Goal: Find specific page/section: Find specific page/section

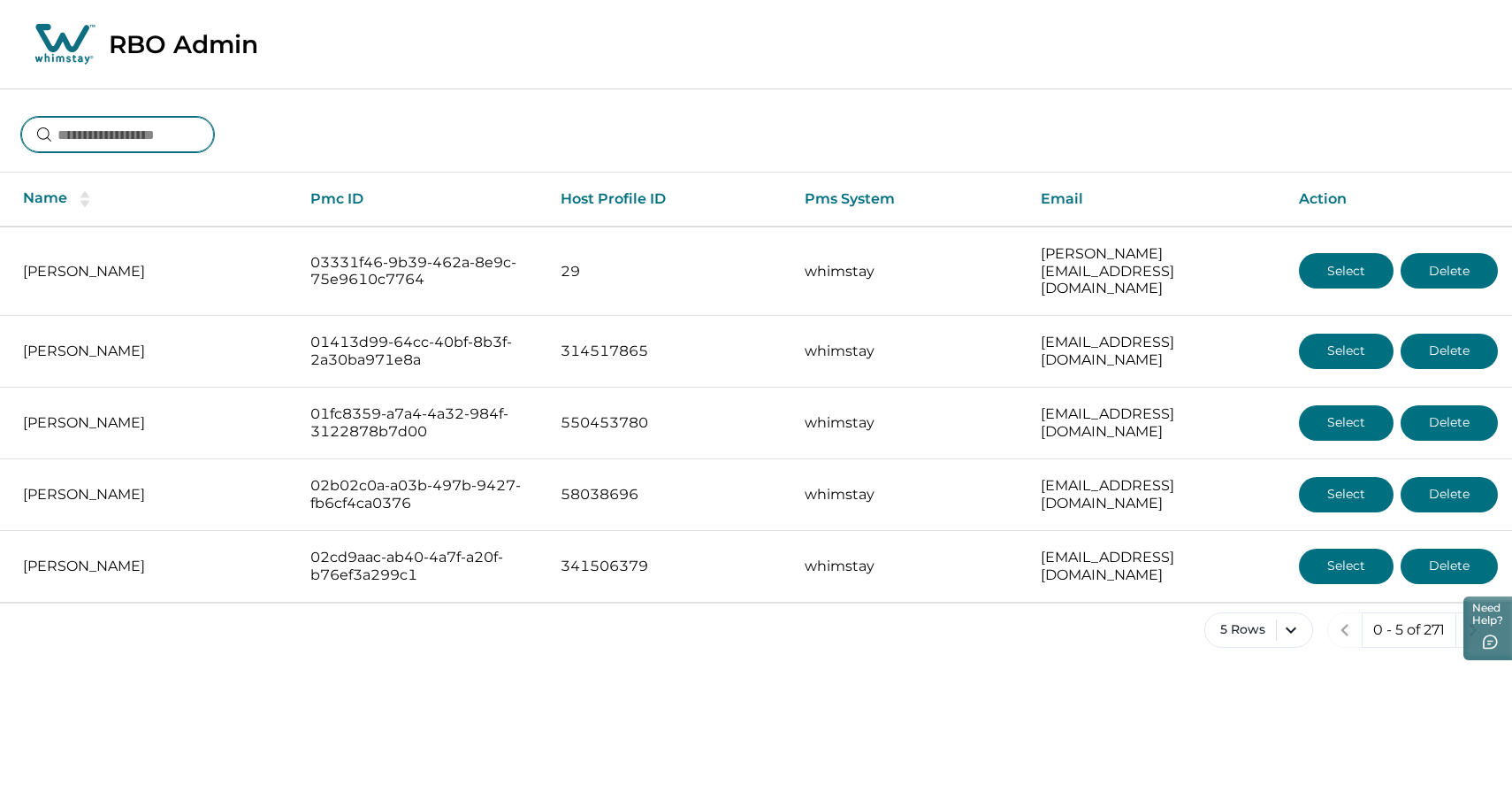
click at [180, 130] on input at bounding box center [117, 135] width 193 height 36
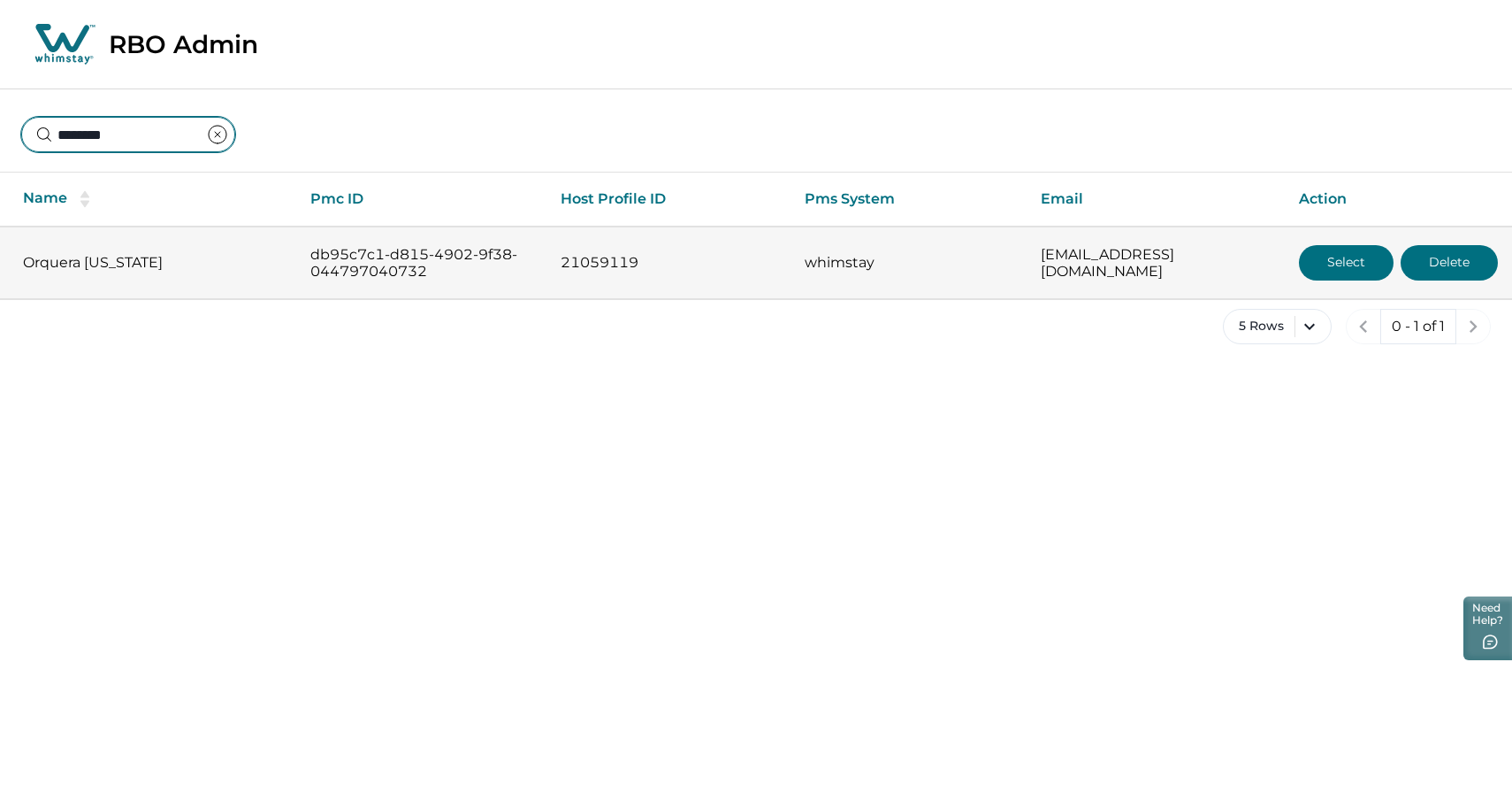
type input "********"
click at [1341, 259] on button "Select" at bounding box center [1346, 263] width 94 height 36
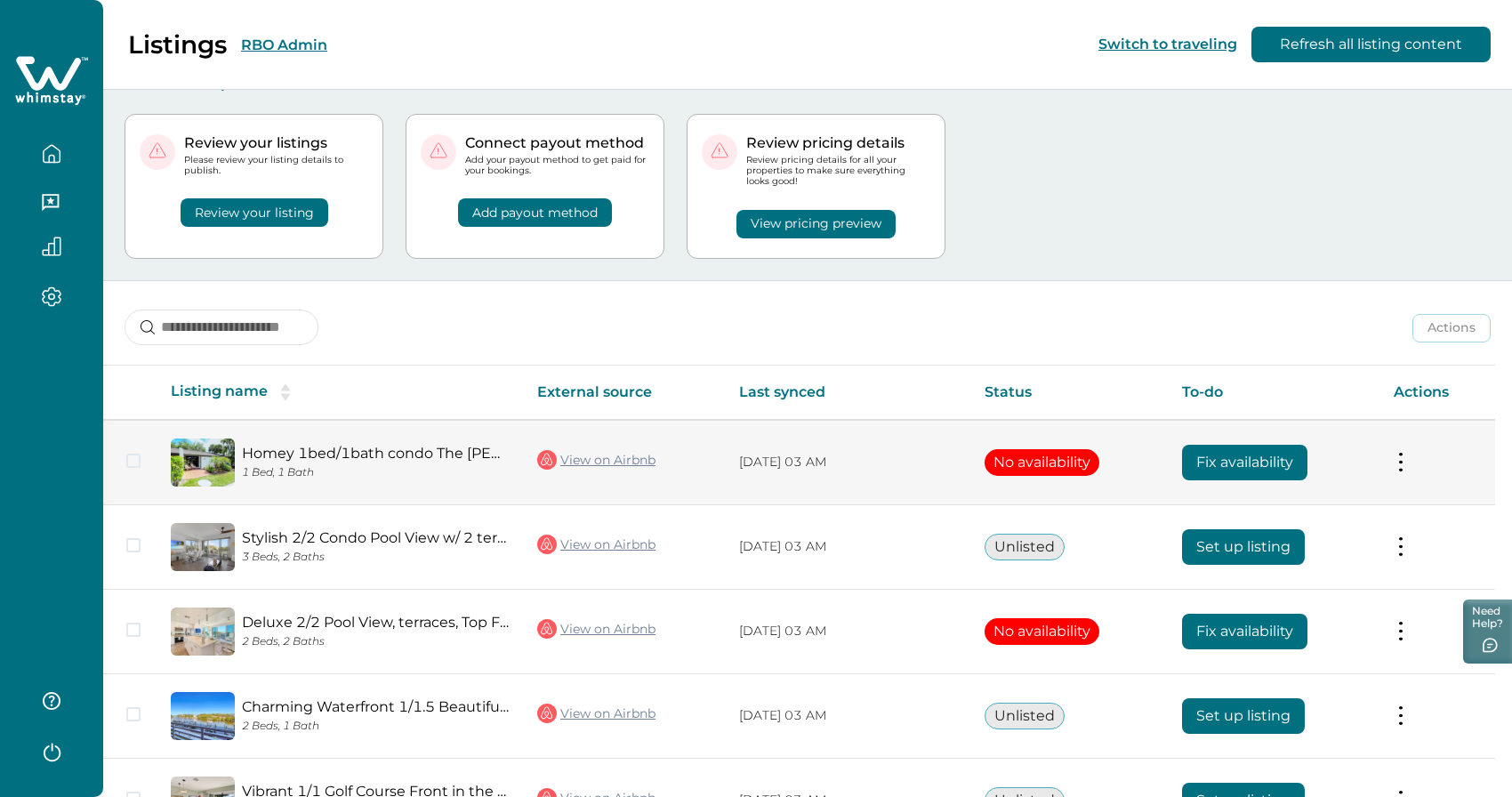
scroll to position [144, 0]
